Goal: Navigation & Orientation: Find specific page/section

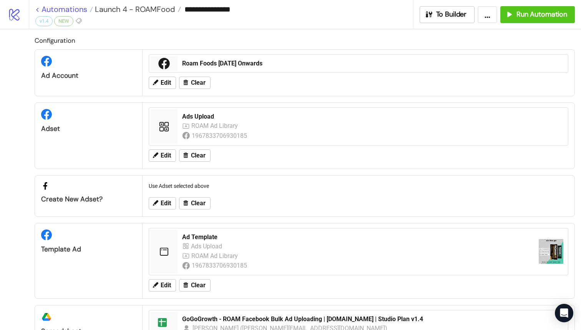
click at [38, 8] on link "< Automations" at bounding box center [64, 9] width 58 height 8
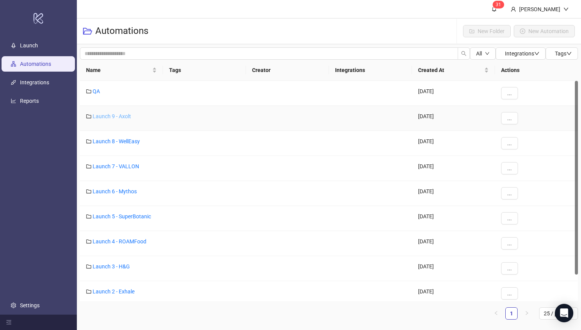
click at [108, 117] on link "Launch 9 - Axolt" at bounding box center [112, 116] width 38 height 6
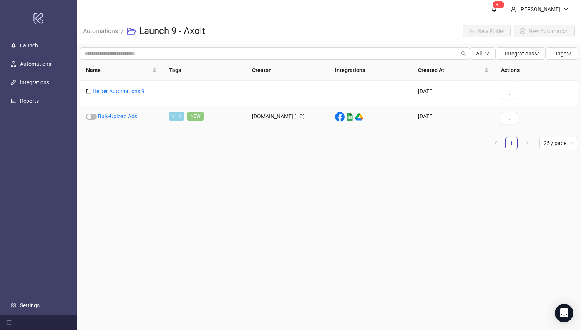
click at [115, 119] on div "Bulk-Upload Ads" at bounding box center [121, 118] width 83 height 25
click at [118, 117] on link "Bulk-Upload Ads" at bounding box center [117, 116] width 39 height 6
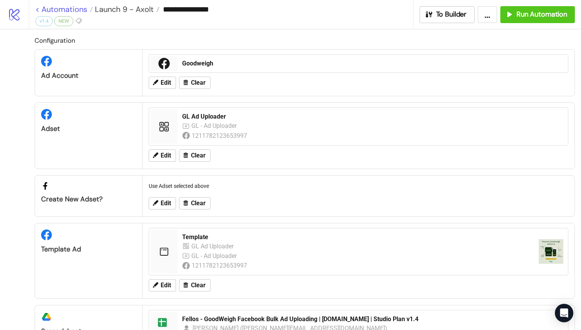
click at [42, 8] on link "< Automations" at bounding box center [64, 9] width 58 height 8
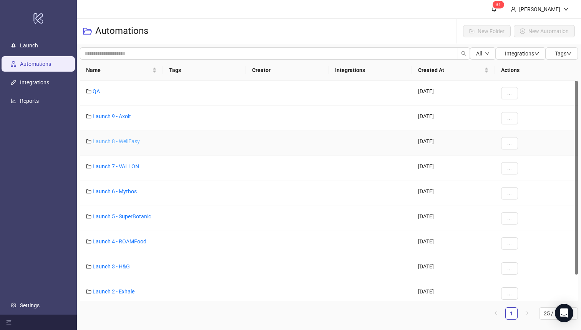
click at [101, 141] on link "Launch 8 - WellEasy" at bounding box center [116, 141] width 47 height 6
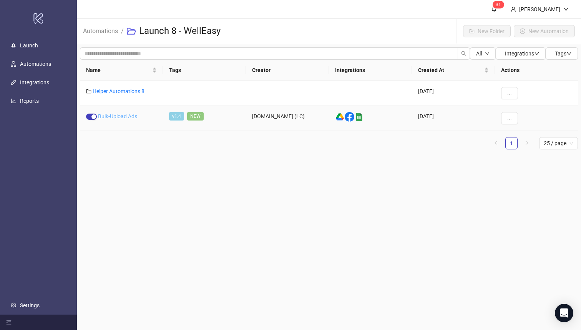
click at [113, 117] on link "Bulk-Upload Ads" at bounding box center [117, 116] width 39 height 6
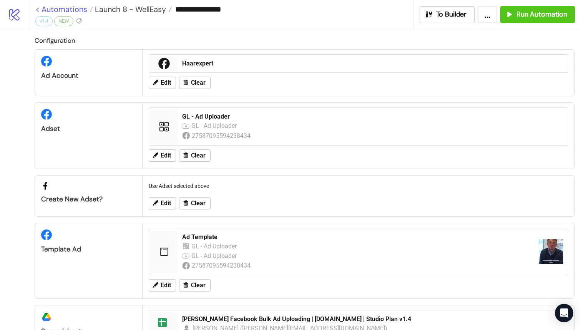
click at [38, 12] on link "< Automations" at bounding box center [64, 9] width 58 height 8
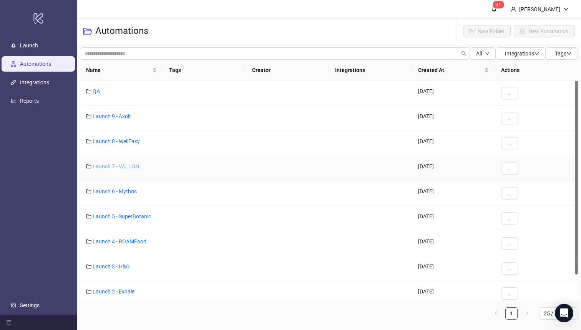
click at [116, 165] on link "Launch 7 - VALLON" at bounding box center [116, 166] width 47 height 6
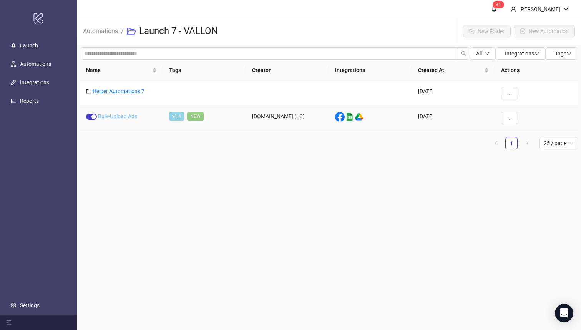
click at [118, 116] on link "Bulk-Upload Ads" at bounding box center [117, 116] width 39 height 6
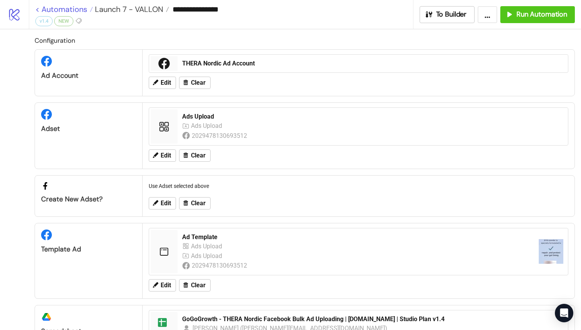
click at [38, 10] on link "< Automations" at bounding box center [64, 9] width 58 height 8
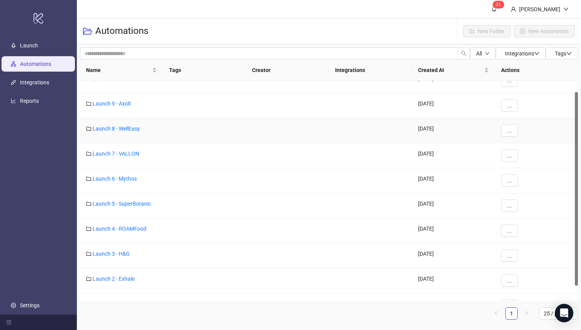
scroll to position [30, 0]
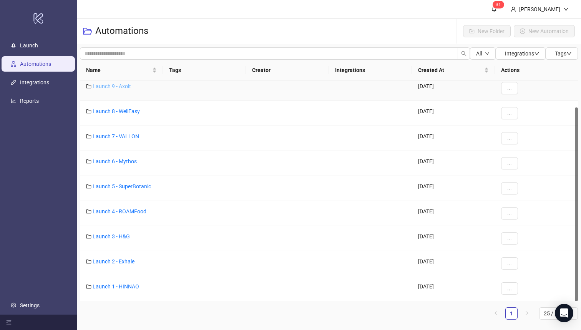
click at [122, 85] on link "Launch 9 - Axolt" at bounding box center [112, 86] width 38 height 6
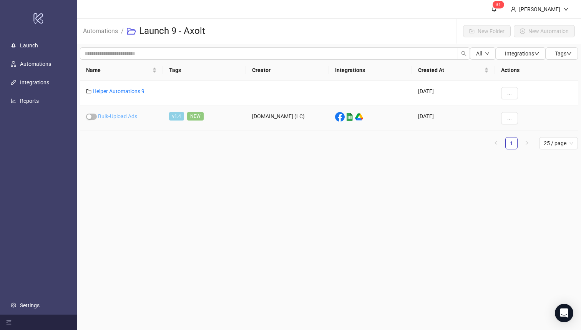
click at [111, 118] on link "Bulk-Upload Ads" at bounding box center [117, 116] width 39 height 6
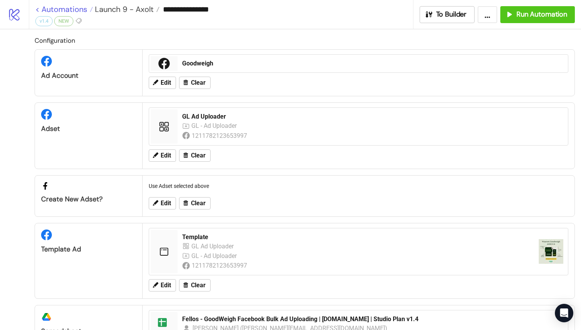
click at [38, 10] on link "< Automations" at bounding box center [64, 9] width 58 height 8
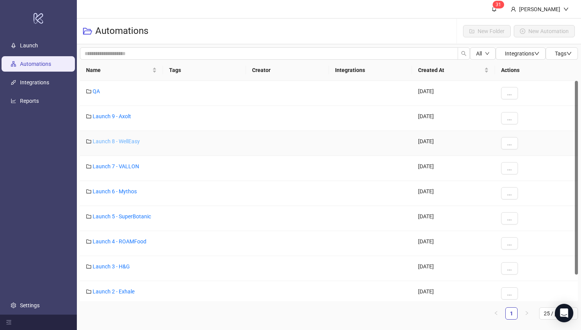
click at [115, 139] on link "Launch 8 - WellEasy" at bounding box center [116, 141] width 47 height 6
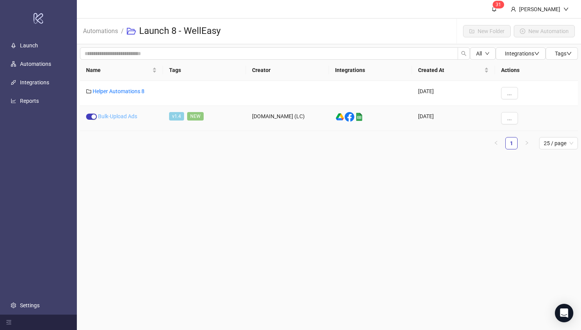
click at [111, 115] on link "Bulk-Upload Ads" at bounding box center [117, 116] width 39 height 6
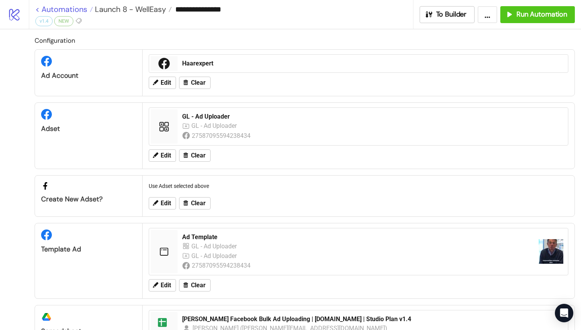
click at [36, 11] on link "< Automations" at bounding box center [64, 9] width 58 height 8
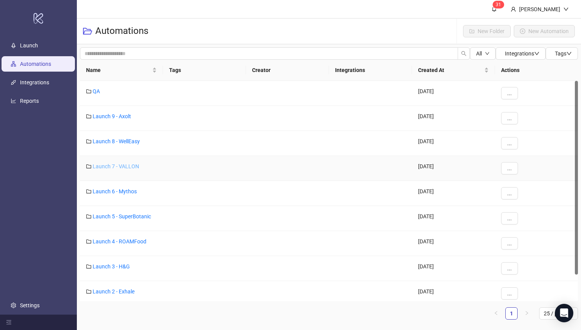
click at [115, 164] on link "Launch 7 - VALLON" at bounding box center [116, 166] width 47 height 6
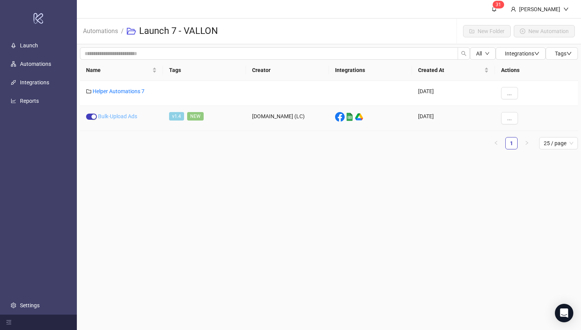
click at [115, 116] on link "Bulk-Upload Ads" at bounding box center [117, 116] width 39 height 6
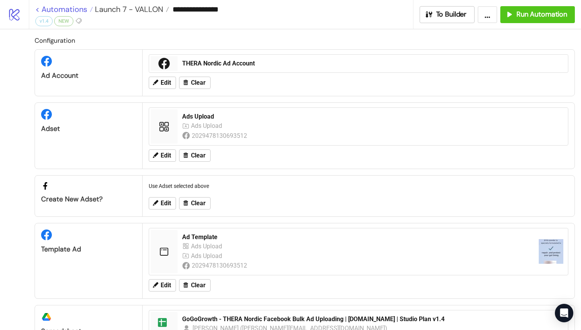
click at [38, 9] on link "< Automations" at bounding box center [64, 9] width 58 height 8
